Goal: Communication & Community: Connect with others

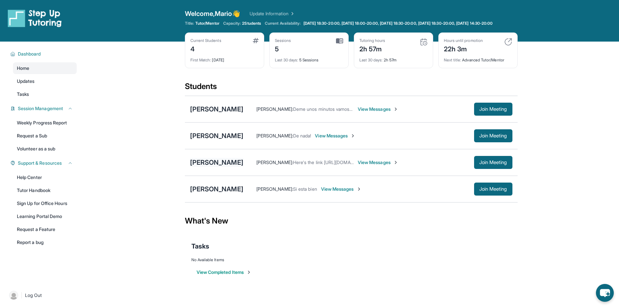
click at [221, 167] on div "[PERSON_NAME]" at bounding box center [216, 162] width 53 height 9
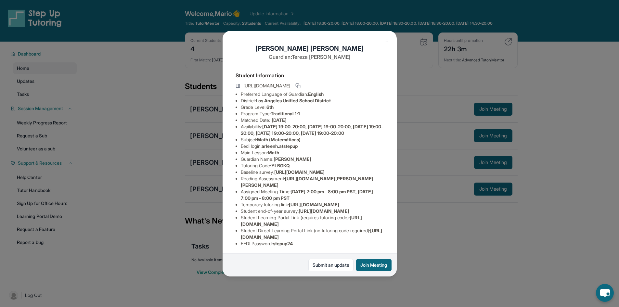
click at [374, 268] on button "Join Meeting" at bounding box center [373, 265] width 35 height 12
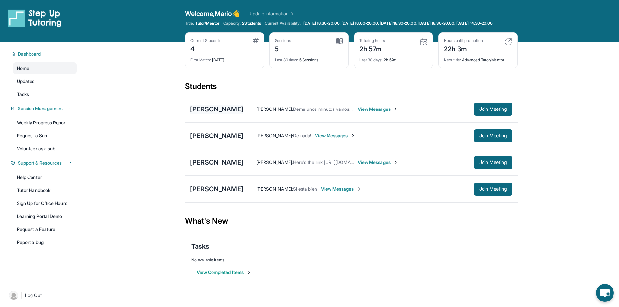
click at [217, 112] on div "[PERSON_NAME]" at bounding box center [216, 109] width 53 height 9
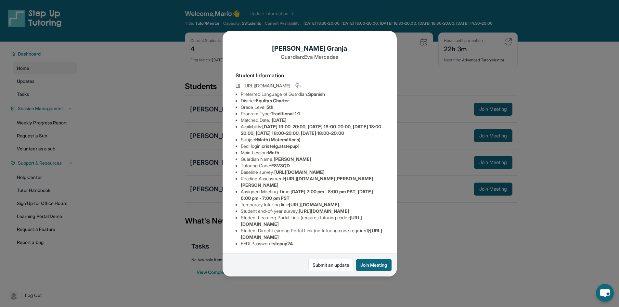
click at [422, 93] on div "[PERSON_NAME] Guardian: [PERSON_NAME] Student Information [URL][DOMAIN_NAME] Pr…" at bounding box center [309, 153] width 619 height 307
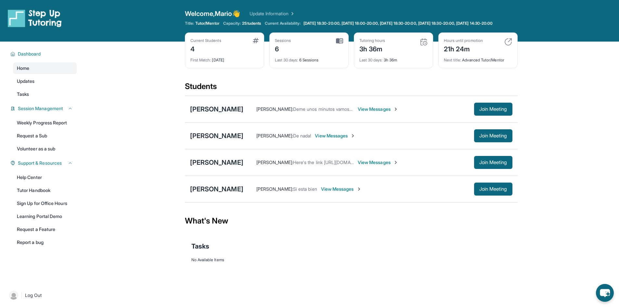
click at [219, 112] on div "[PERSON_NAME]" at bounding box center [216, 109] width 53 height 9
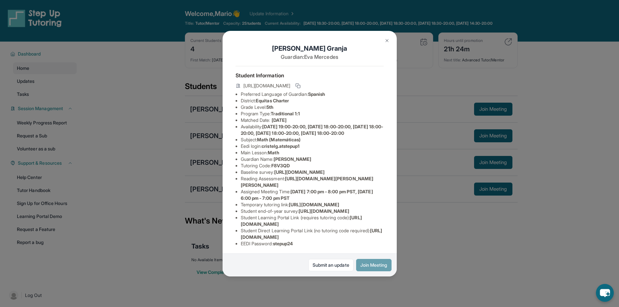
click at [379, 264] on button "Join Meeting" at bounding box center [373, 265] width 35 height 12
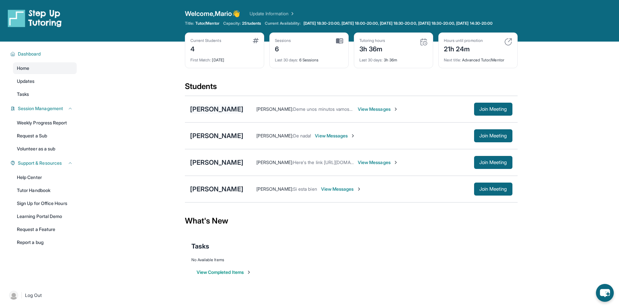
click at [222, 113] on div "[PERSON_NAME]" at bounding box center [216, 109] width 53 height 9
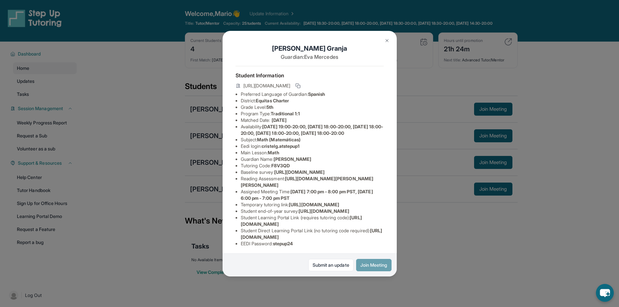
click at [367, 261] on button "Join Meeting" at bounding box center [373, 265] width 35 height 12
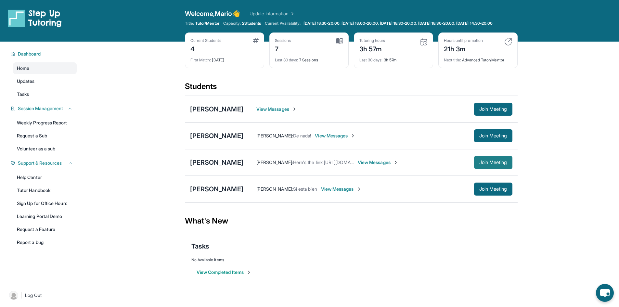
click at [493, 164] on span "Join Meeting" at bounding box center [493, 162] width 28 height 4
click at [206, 176] on div "Arleen Hernandez Mario Hernandez : Here's the link https://student-portal.stepu…" at bounding box center [351, 162] width 333 height 27
click at [206, 167] on div "[PERSON_NAME]" at bounding box center [216, 162] width 53 height 9
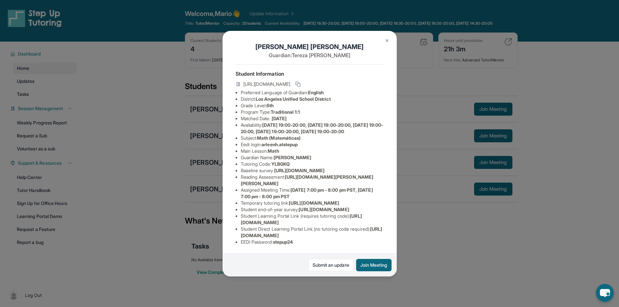
scroll to position [32, 0]
drag, startPoint x: 263, startPoint y: 125, endPoint x: 306, endPoint y: 123, distance: 42.9
click at [306, 141] on li "Eedi login : arleenh.atstepup" at bounding box center [312, 144] width 143 height 6
copy li "arleenh.atstepup"
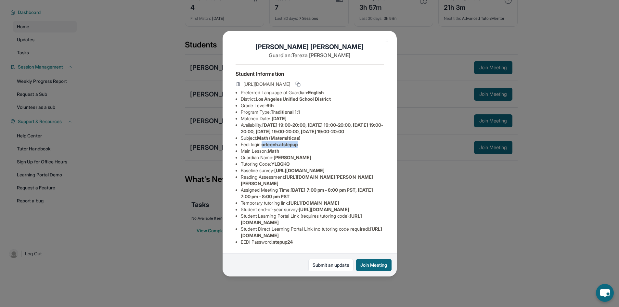
scroll to position [47, 0]
